Goal: Task Accomplishment & Management: Manage account settings

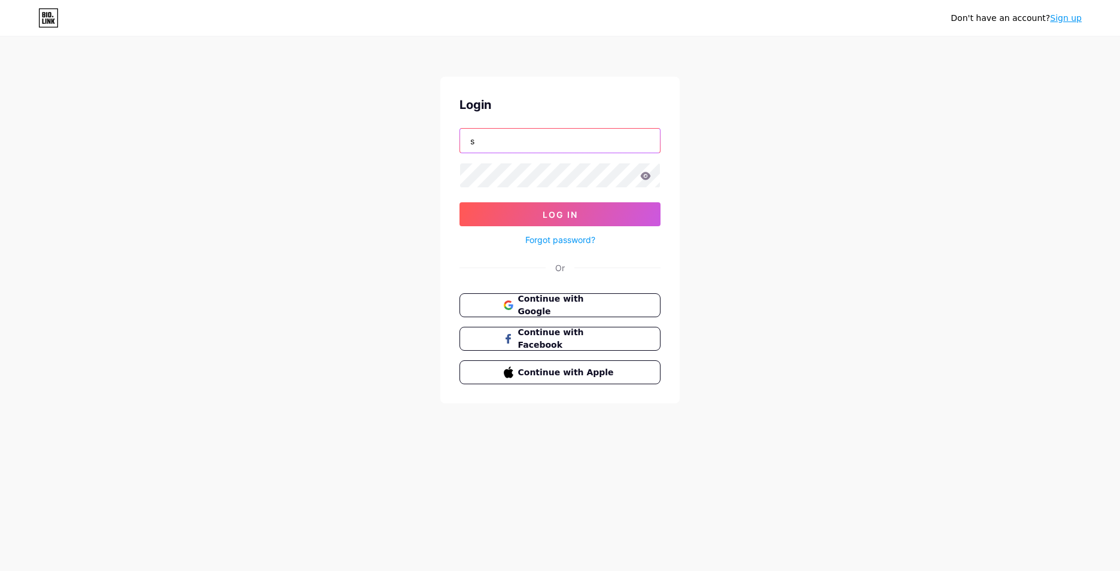
click at [586, 144] on input "s" at bounding box center [560, 141] width 200 height 24
type input "[EMAIL_ADDRESS][DOMAIN_NAME]"
drag, startPoint x: 586, startPoint y: 133, endPoint x: 278, endPoint y: 148, distance: 308.5
click at [278, 148] on div "Don't have an account? Sign up Login [EMAIL_ADDRESS][DOMAIN_NAME] Log In Forgot…" at bounding box center [560, 221] width 1120 height 442
click at [560, 306] on span "Continue with Google" at bounding box center [567, 306] width 100 height 26
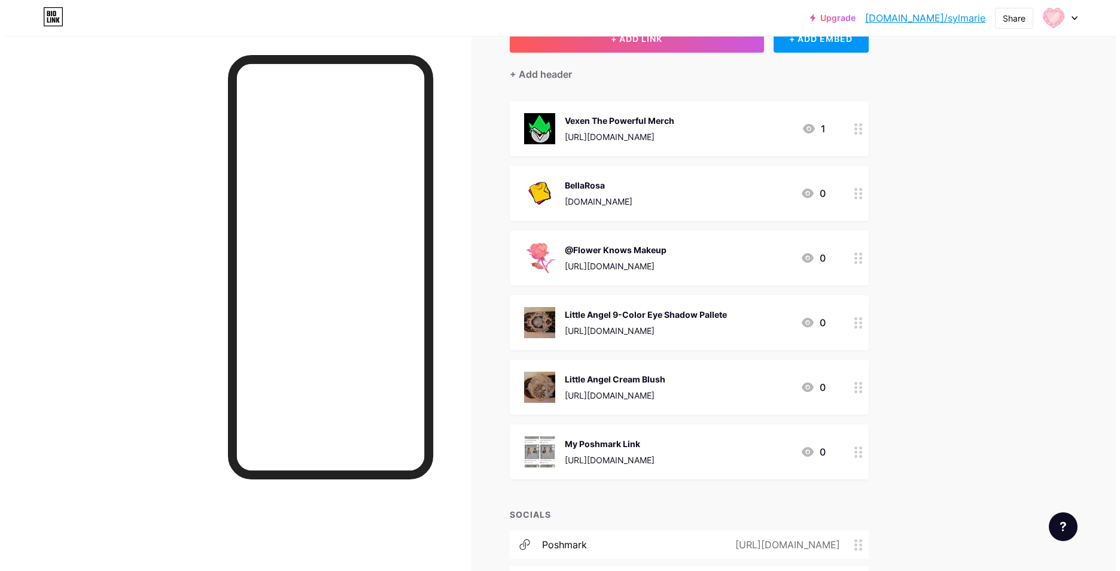
scroll to position [39, 0]
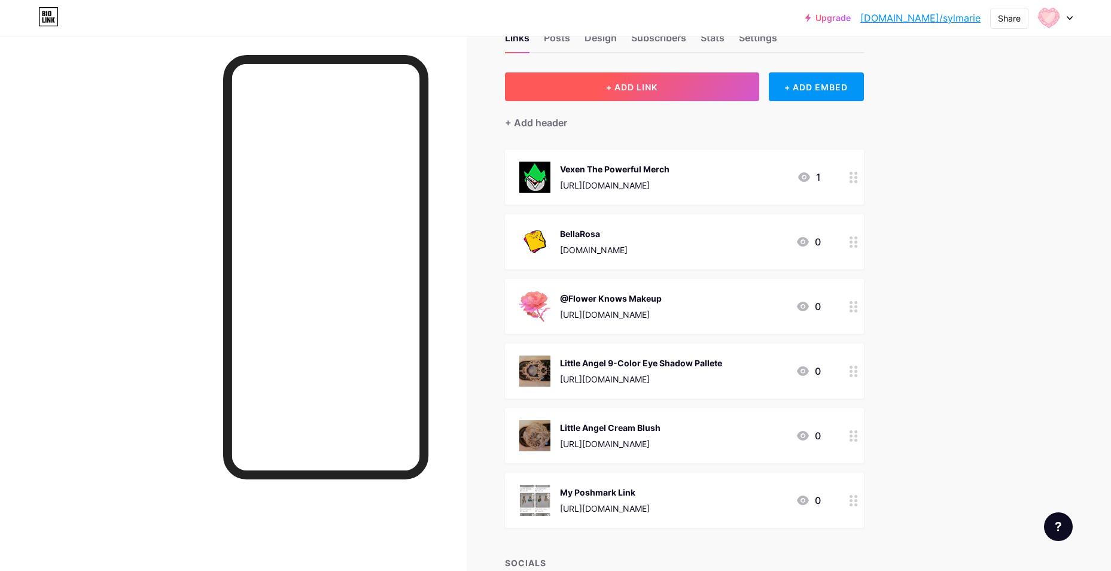
click at [637, 96] on button "+ ADD LINK" at bounding box center [632, 86] width 254 height 29
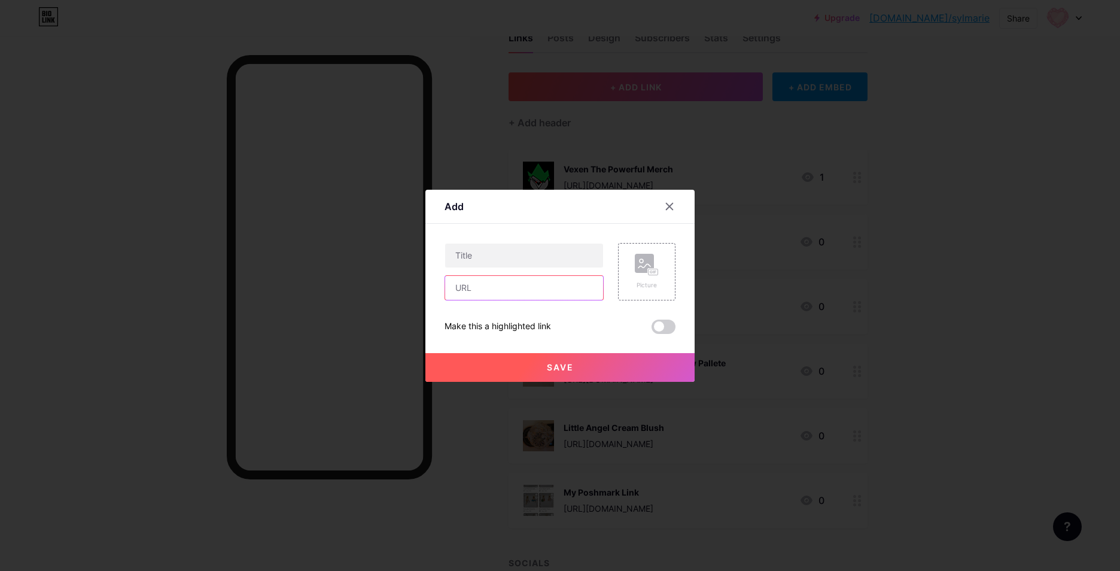
click at [486, 285] on input "text" at bounding box center [524, 288] width 158 height 24
paste input "https://prz.io/m22k4aDh8"
type input "https://prz.io/m22k4aDh8"
click at [463, 251] on input "text" at bounding box center [524, 256] width 158 height 24
type input "5"
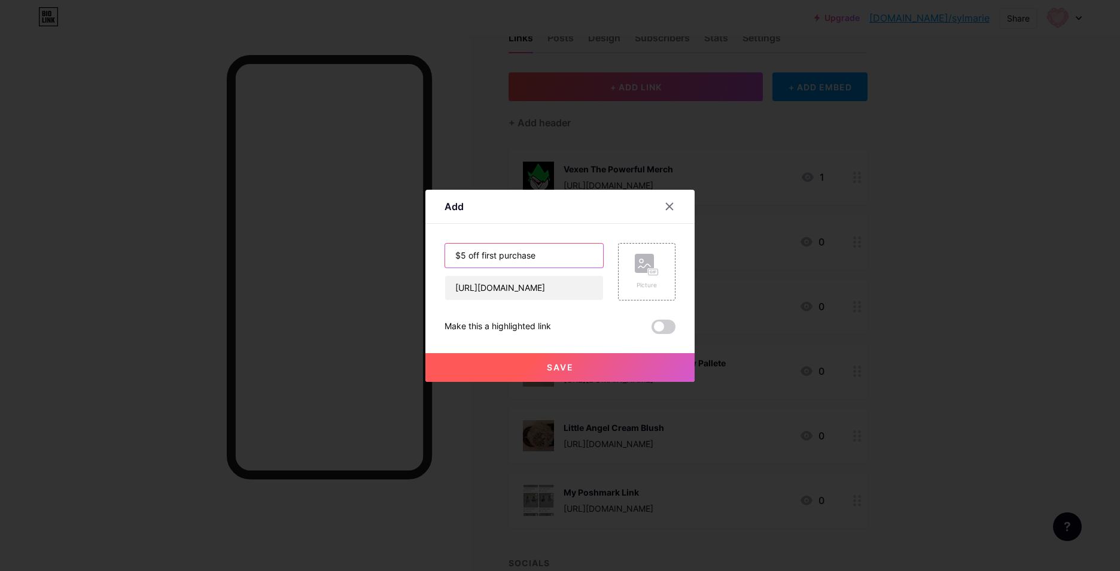
drag, startPoint x: 480, startPoint y: 253, endPoint x: 434, endPoint y: 248, distance: 46.9
click at [434, 248] on div "Add Content YouTube Play YouTube video without leaving your page. ADD Vimeo Pla…" at bounding box center [559, 286] width 269 height 192
type input "Discount on first purchase"
click at [658, 330] on span at bounding box center [664, 327] width 24 height 14
click at [652, 330] on input "checkbox" at bounding box center [652, 330] width 0 height 0
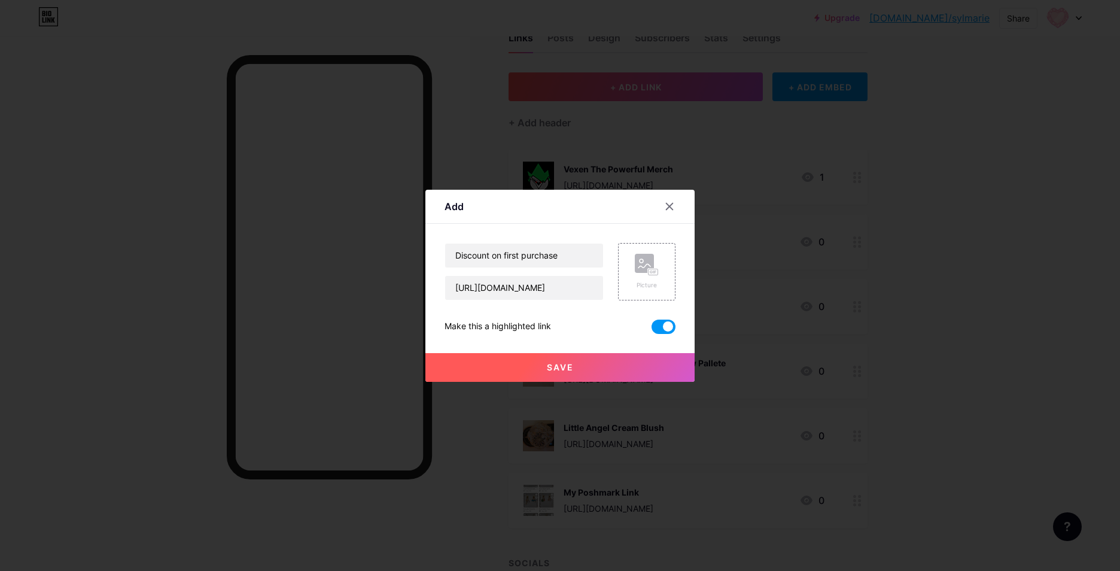
click at [661, 329] on span at bounding box center [664, 327] width 24 height 14
click at [652, 330] on input "checkbox" at bounding box center [652, 330] width 0 height 0
click at [644, 285] on div "Picture" at bounding box center [647, 285] width 24 height 9
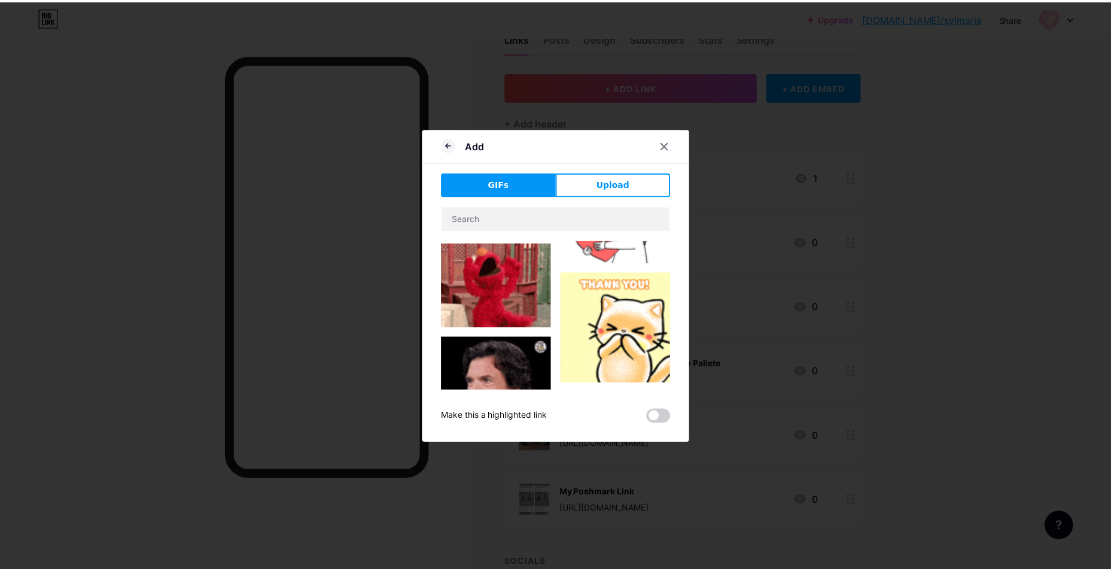
scroll to position [479, 0]
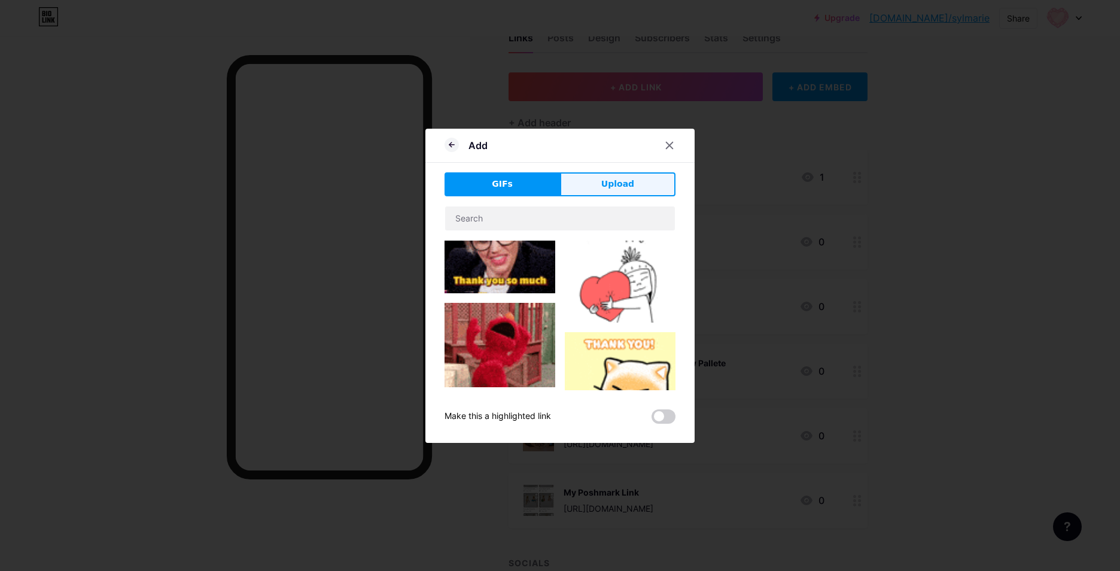
click at [583, 188] on button "Upload" at bounding box center [617, 184] width 115 height 24
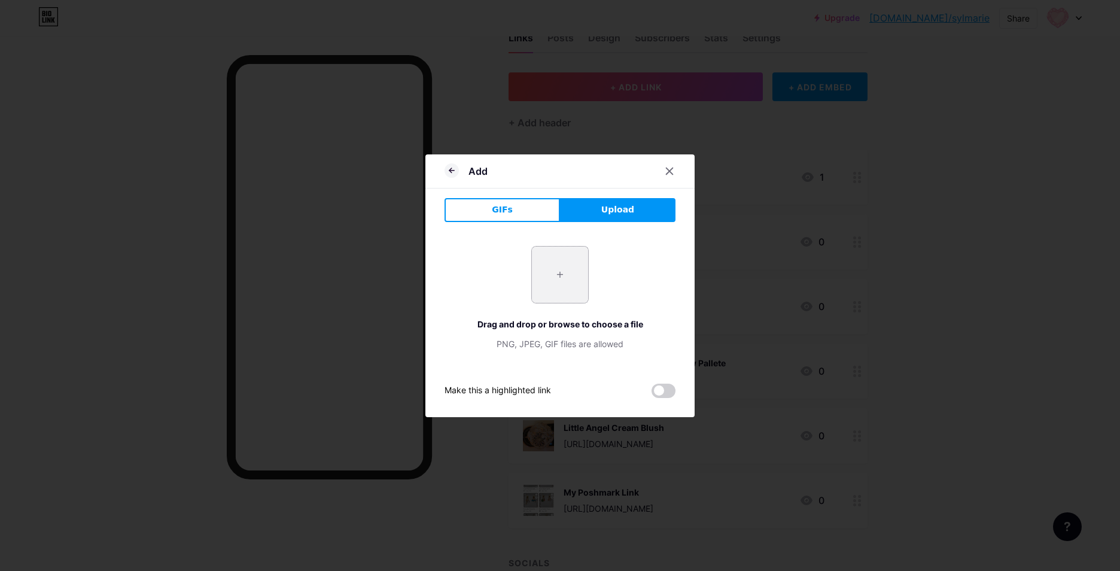
click at [570, 267] on input "file" at bounding box center [560, 275] width 56 height 56
type input "C:\fakepath\20250812_082317.jpg"
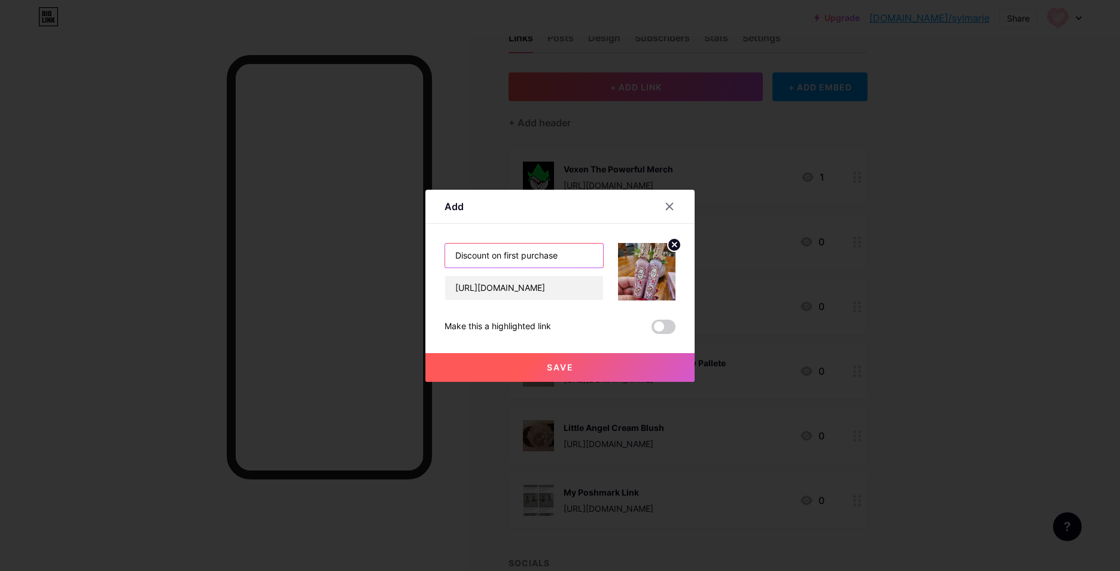
click at [573, 257] on input "Discount on first purchase" at bounding box center [524, 256] width 158 height 24
click at [504, 253] on input "Discount on first purchase" at bounding box center [524, 256] width 158 height 24
drag, startPoint x: 504, startPoint y: 253, endPoint x: 491, endPoint y: 253, distance: 13.2
click at [491, 253] on input "Discount on first purchase" at bounding box center [524, 256] width 158 height 24
click at [558, 255] on input "Discount on first purchase" at bounding box center [524, 256] width 158 height 24
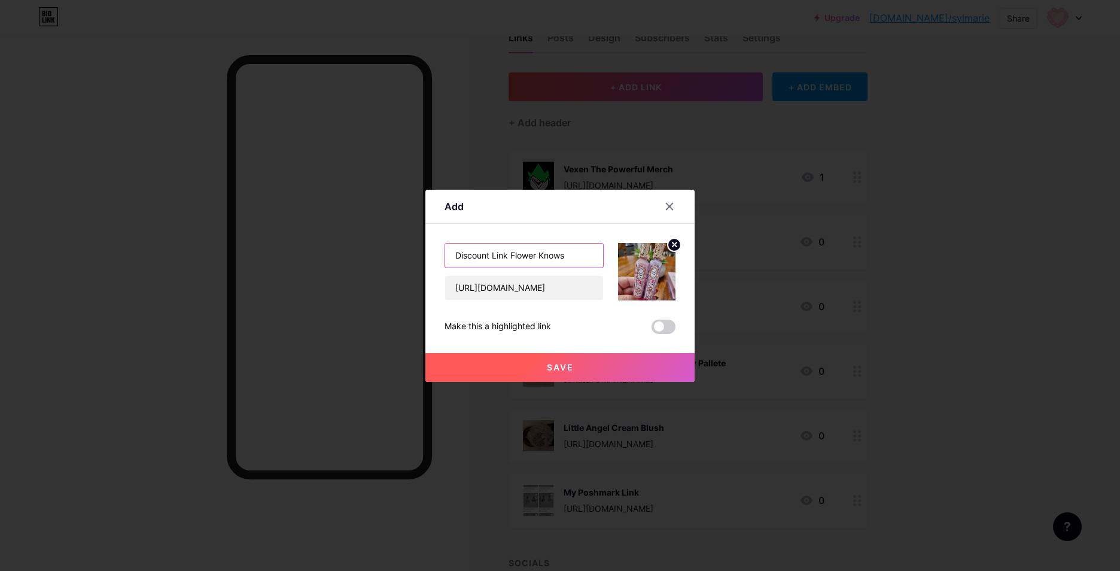
type input "Discount Link Flower Knows"
click at [587, 371] on button "Save" at bounding box center [559, 367] width 269 height 29
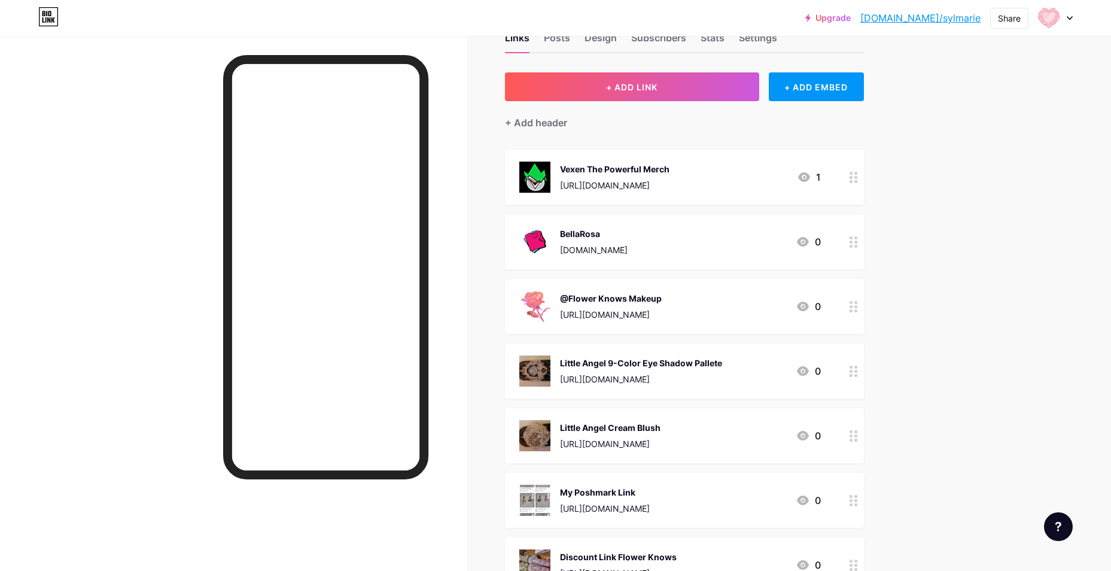
click at [864, 179] on div at bounding box center [854, 177] width 20 height 55
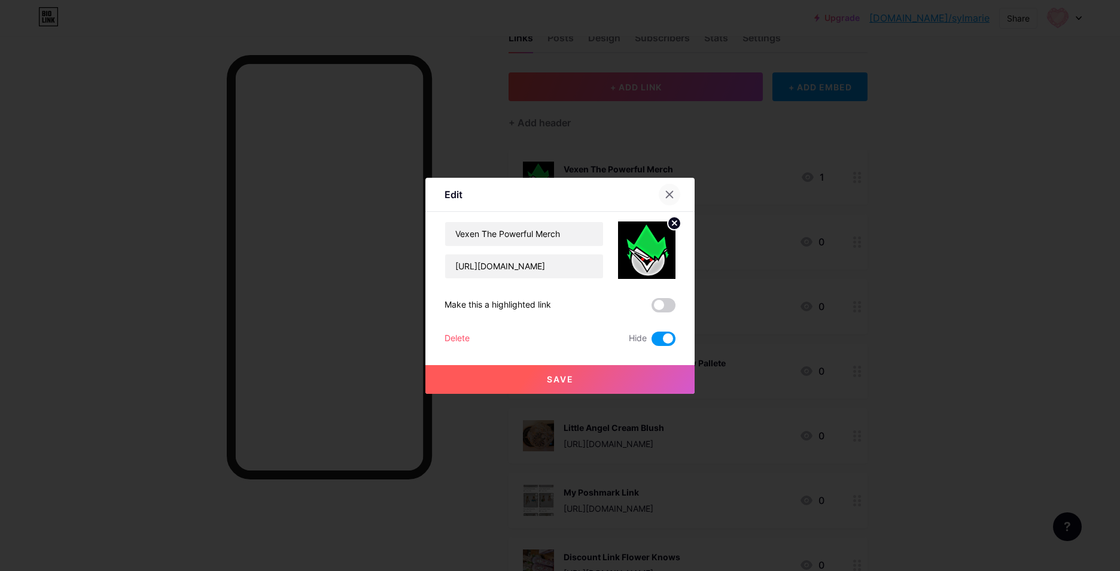
click at [665, 193] on icon at bounding box center [670, 195] width 10 height 10
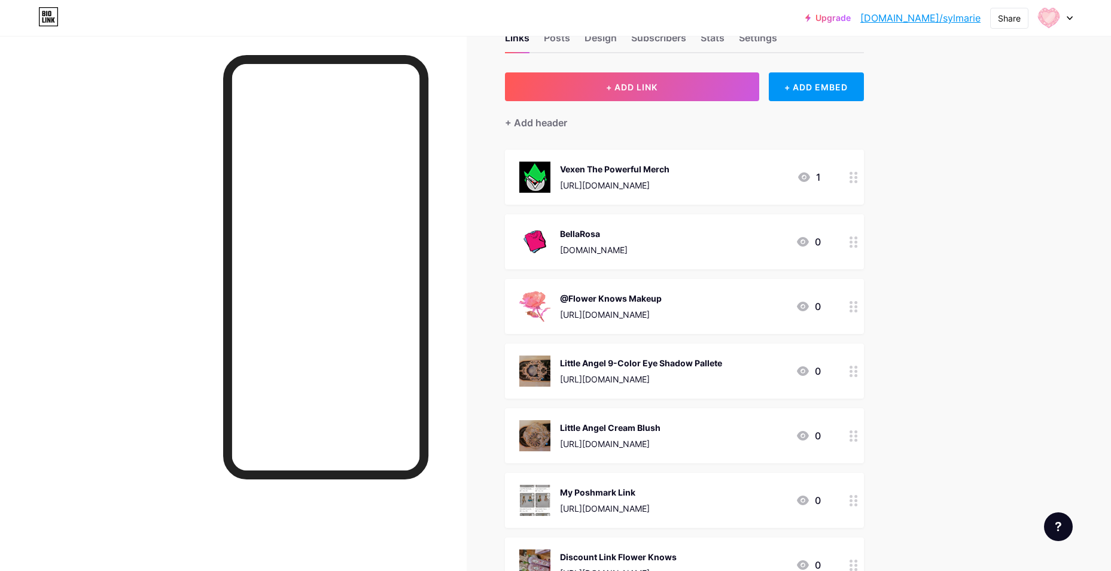
click at [1067, 15] on div at bounding box center [1055, 18] width 35 height 22
click at [968, 167] on li "Logout" at bounding box center [998, 168] width 148 height 32
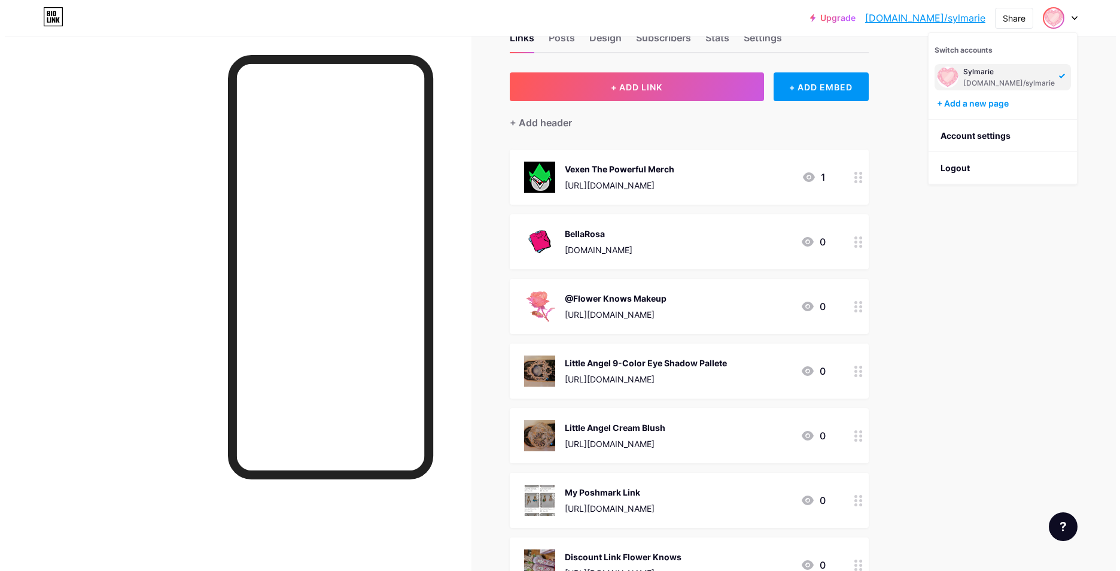
scroll to position [0, 0]
